Goal: Find specific page/section: Find specific page/section

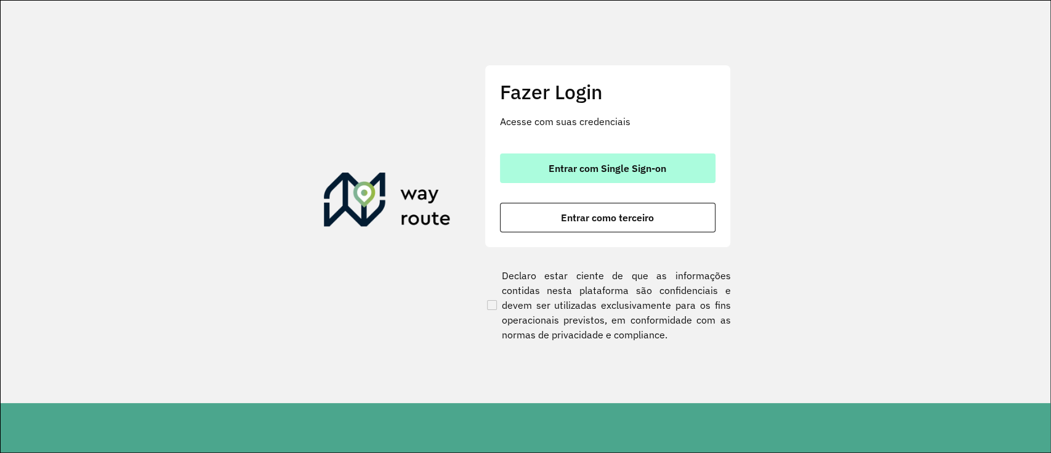
click at [563, 179] on button "Entrar com Single Sign-on" at bounding box center [608, 168] width 216 height 30
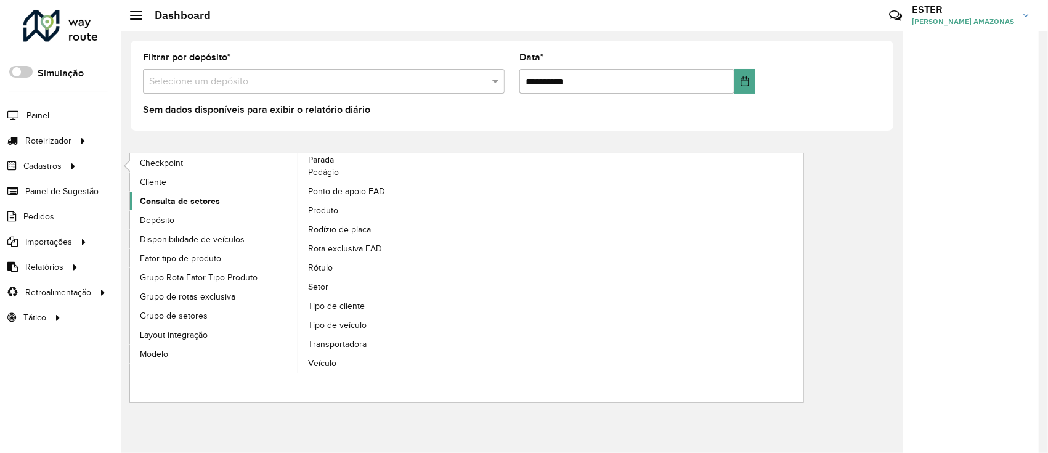
click at [197, 201] on span "Consulta de setores" at bounding box center [180, 201] width 80 height 13
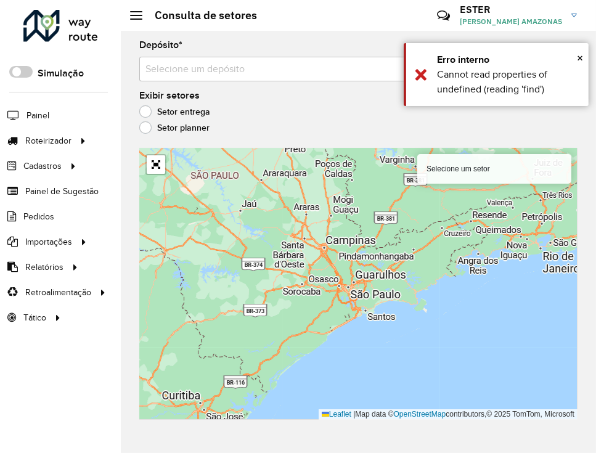
click at [299, 67] on input "text" at bounding box center [345, 69] width 401 height 15
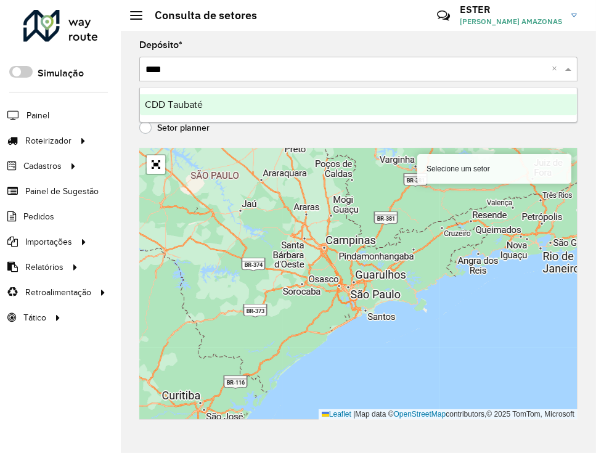
type input "*****"
